Goal: Information Seeking & Learning: Learn about a topic

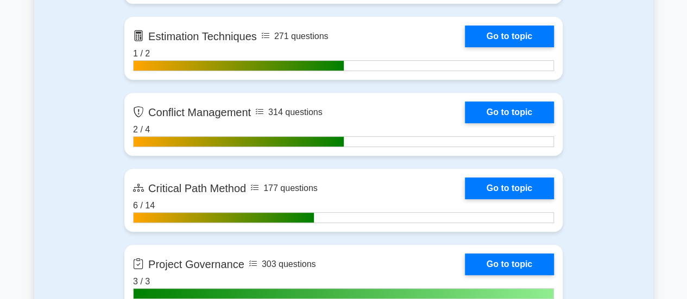
scroll to position [2251, 0]
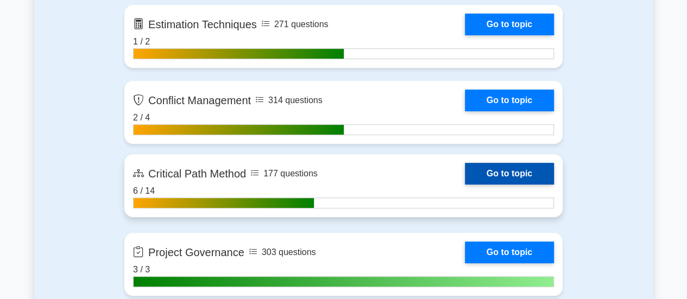
click at [489, 168] on link "Go to topic" at bounding box center [509, 174] width 89 height 22
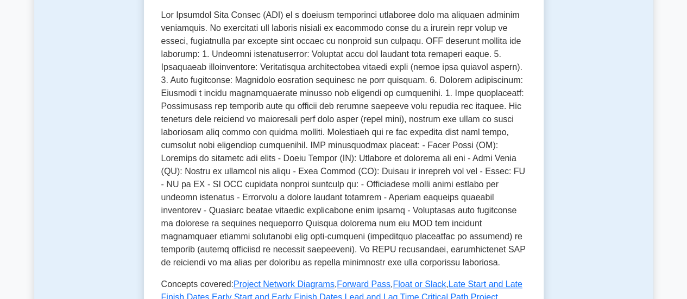
scroll to position [249, 0]
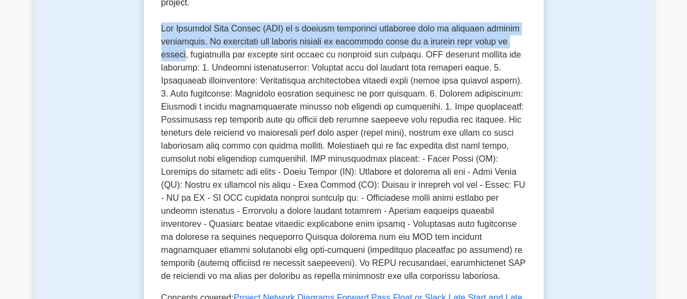
drag, startPoint x: 160, startPoint y: 16, endPoint x: 509, endPoint y: 30, distance: 349.5
click at [509, 30] on div "Critical Path Method Technique to schedule project activities The Critical Path…" at bounding box center [344, 163] width 400 height 551
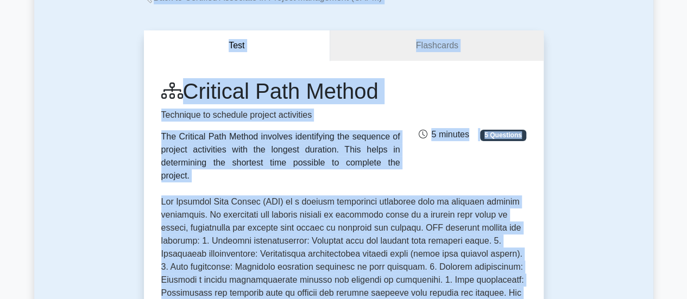
scroll to position [0, 0]
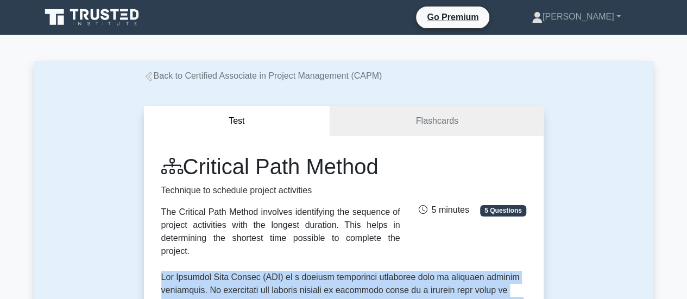
drag, startPoint x: 261, startPoint y: 239, endPoint x: 159, endPoint y: 265, distance: 105.2
copy p "The Critical Path Method (CPM) is a project management technique used to schedu…"
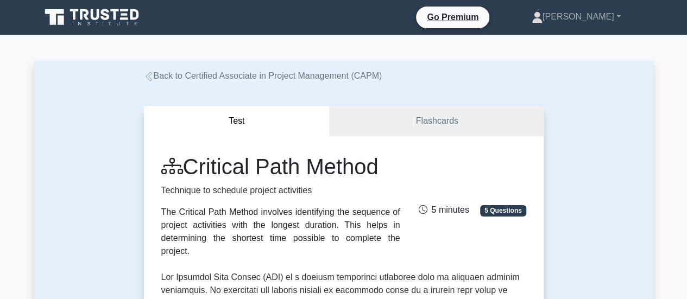
click at [162, 210] on div "The Critical Path Method involves identifying the sequence of project activitie…" at bounding box center [280, 232] width 239 height 52
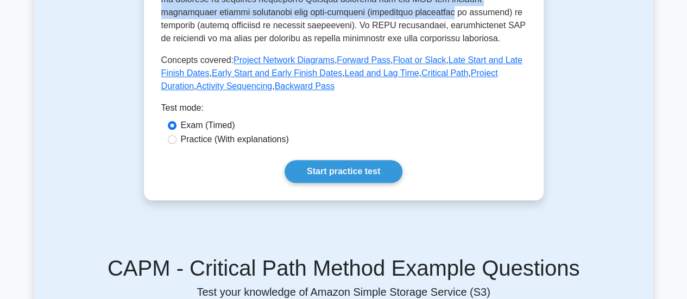
scroll to position [460, 0]
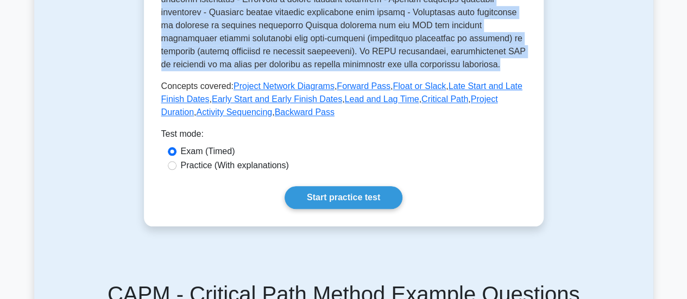
drag, startPoint x: 159, startPoint y: 211, endPoint x: 498, endPoint y: 51, distance: 375.0
copy div "The Critical Path Method involves identifying the sequence of project activitie…"
